Goal: Transaction & Acquisition: Download file/media

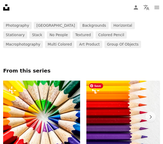
scroll to position [266, 0]
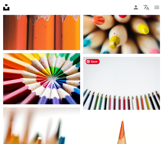
scroll to position [1043, 0]
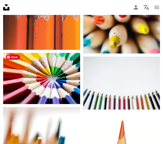
click at [58, 88] on img at bounding box center [41, 78] width 77 height 51
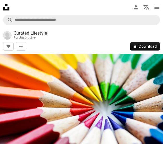
scroll to position [1043, 0]
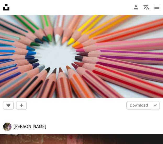
scroll to position [5901, 0]
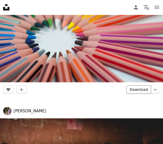
click at [143, 86] on link "Download" at bounding box center [139, 89] width 25 height 8
